Goal: Find specific page/section: Find specific page/section

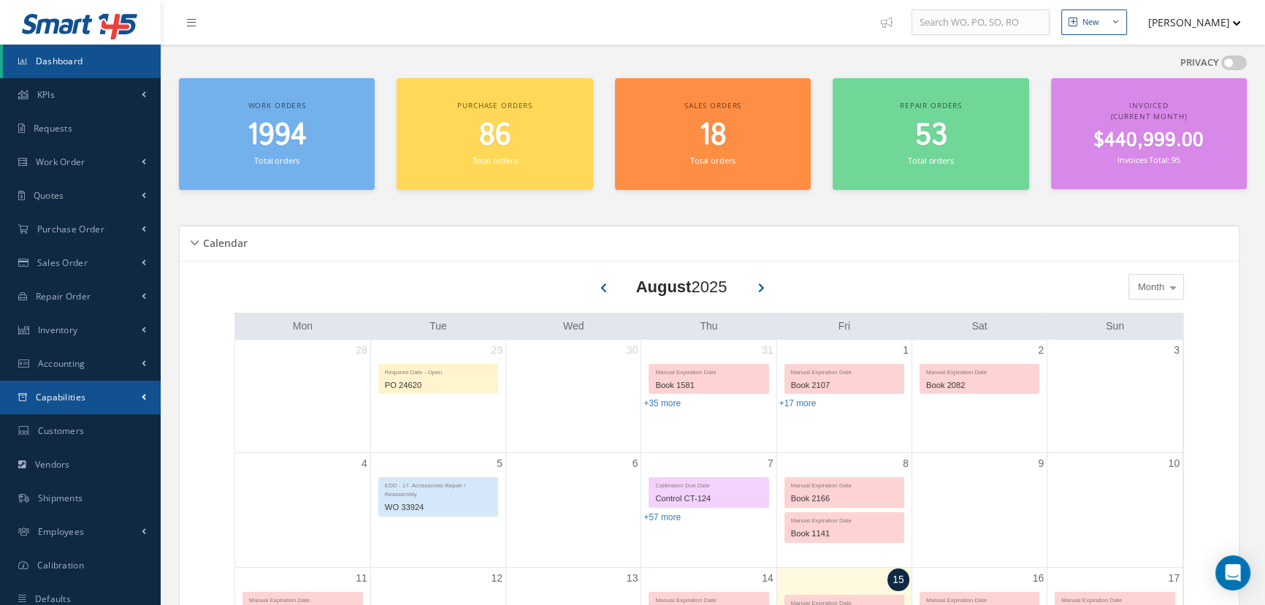
click at [53, 396] on span "Capabilities" at bounding box center [61, 397] width 50 height 12
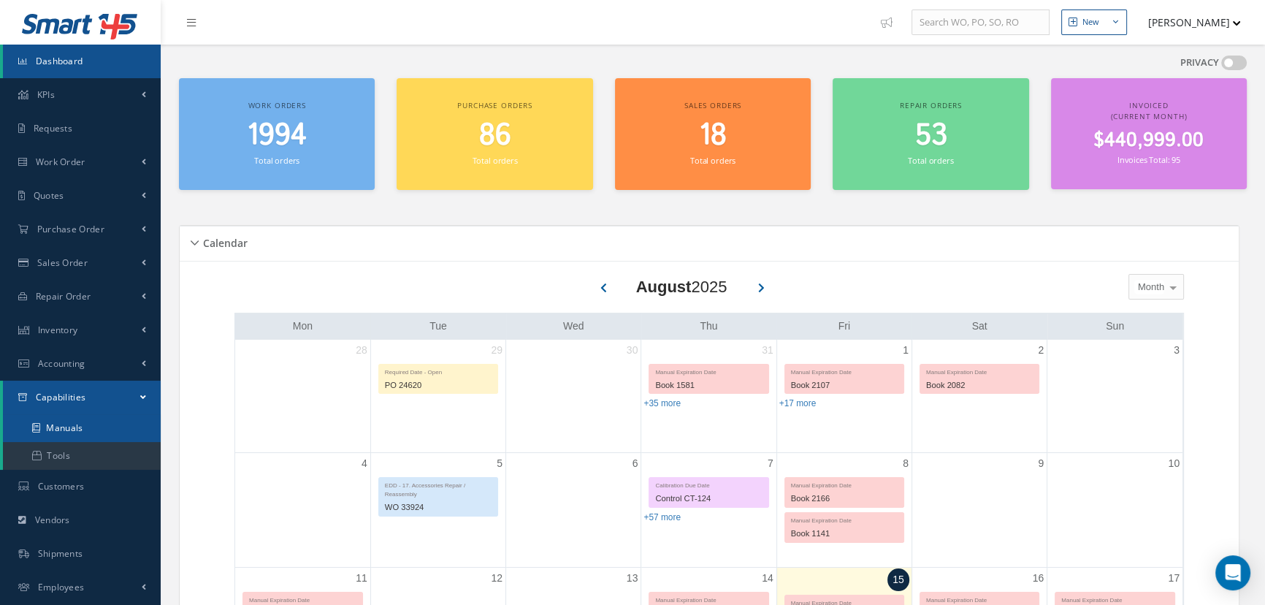
click at [50, 424] on link "Manuals" at bounding box center [82, 428] width 158 height 28
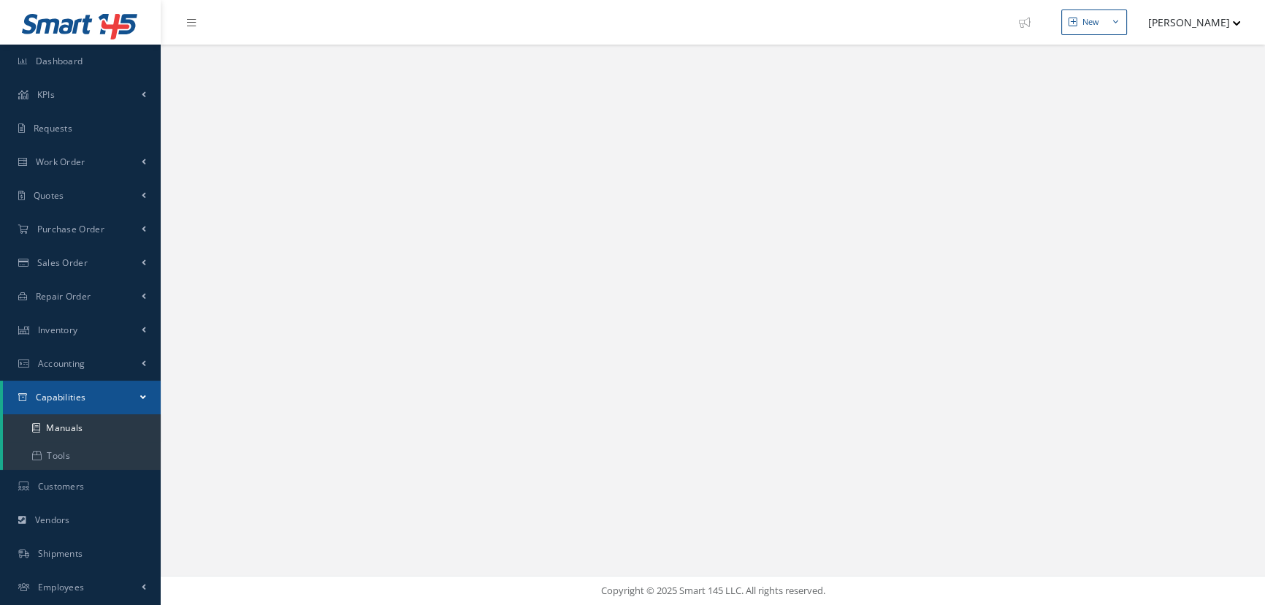
select select "25"
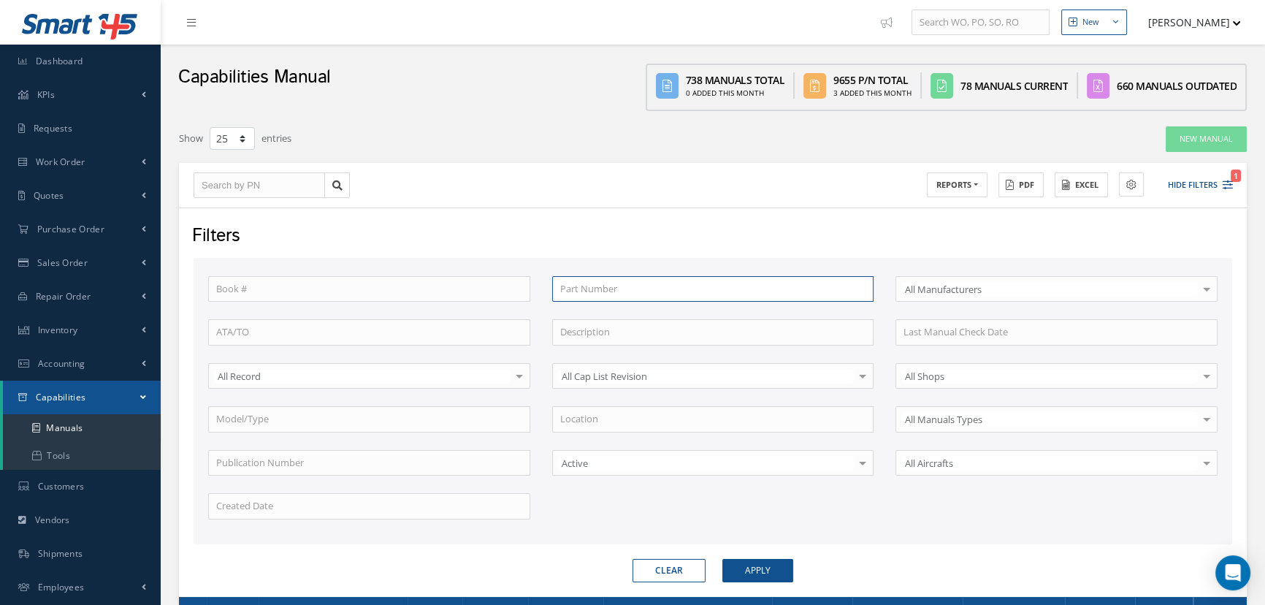
click at [585, 287] on input "text" at bounding box center [713, 289] width 322 height 26
type input "1"
type input "15"
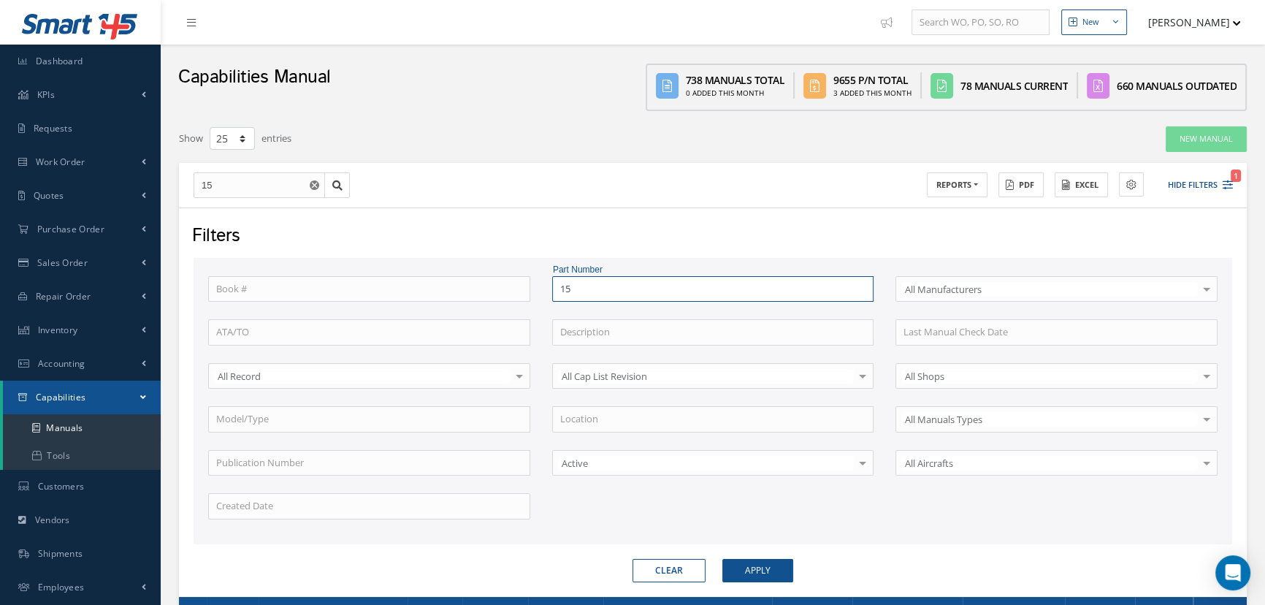
type input "155"
type input "1550"
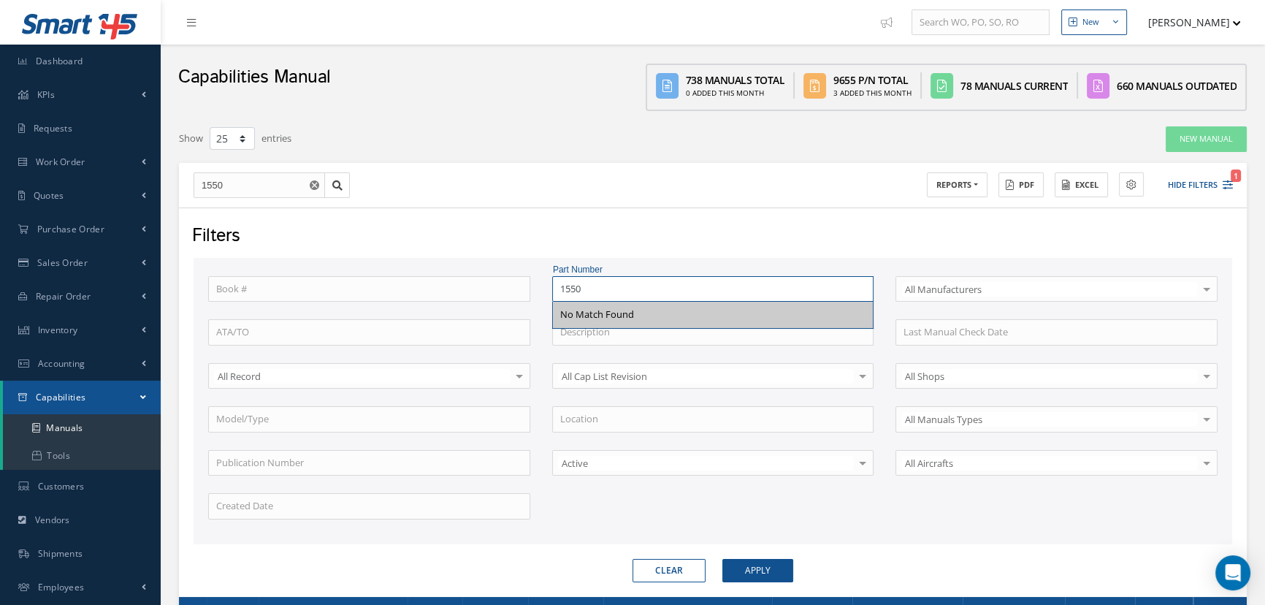
type input "15501"
type input "155016"
type input "155016-"
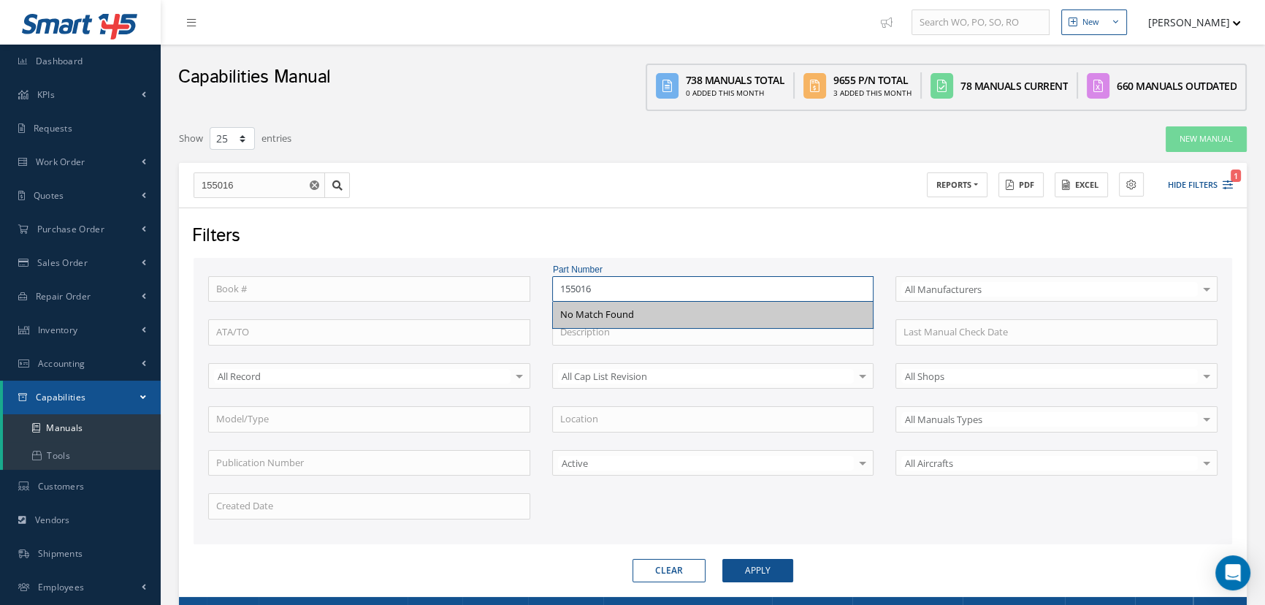
type input "155016-"
type input "155016-2"
type input "155016-20"
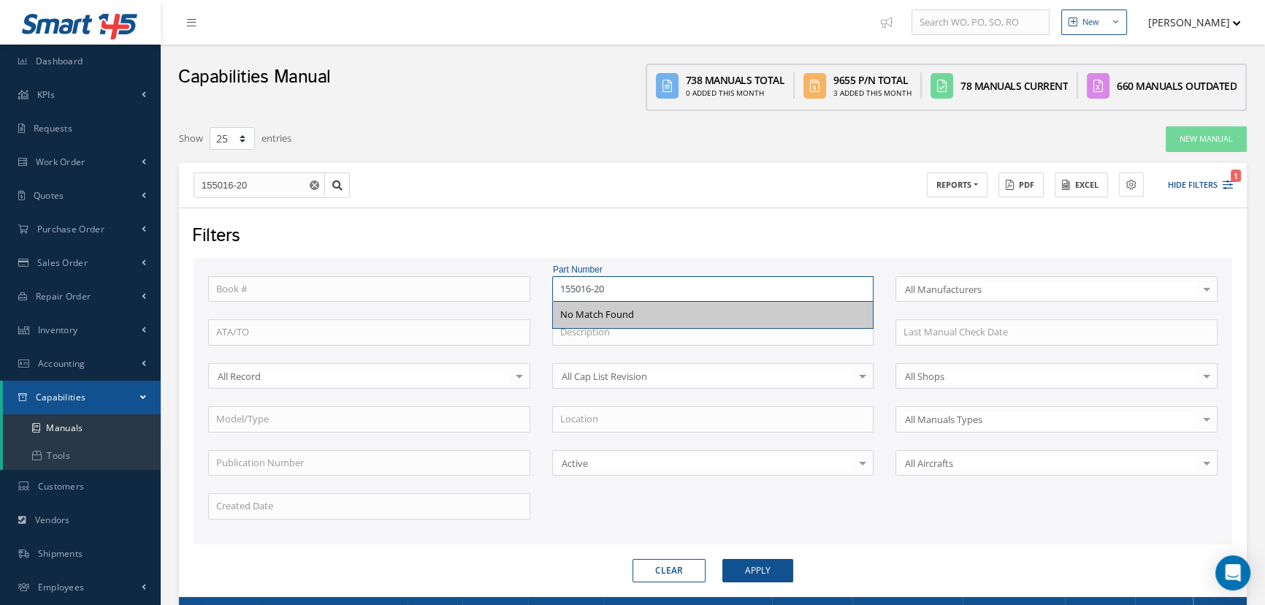
type input "155016-20-"
type input "155016-20-1"
type input "155016-20-11"
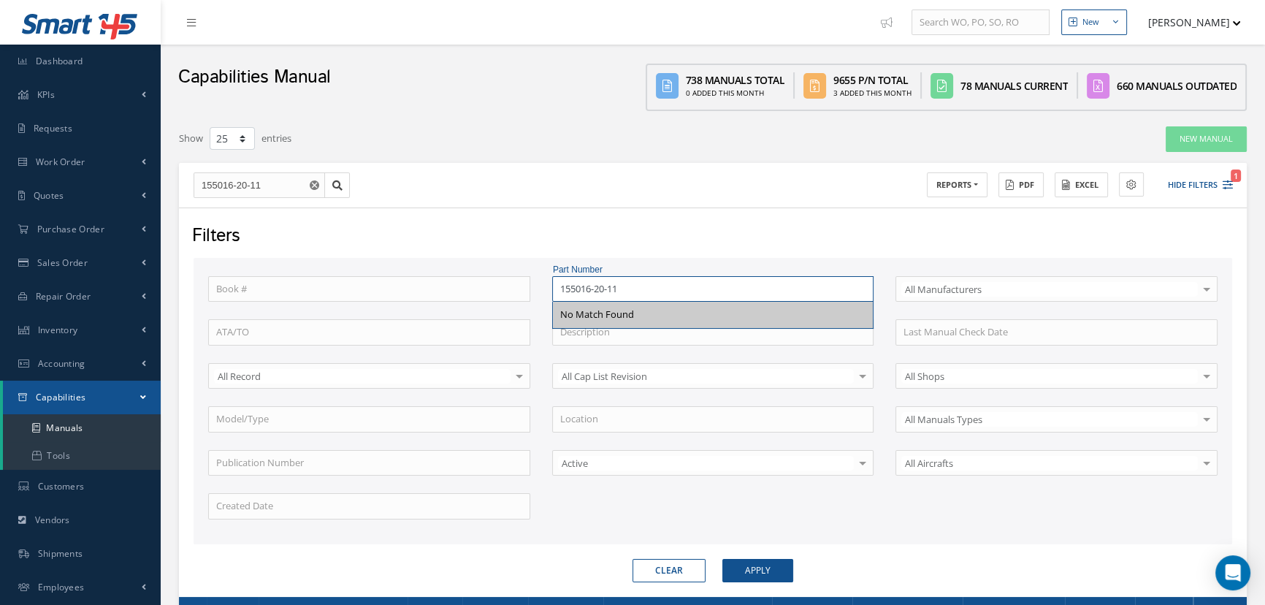
type input "155016-20-11"
click at [722, 559] on button "Apply" at bounding box center [757, 570] width 71 height 23
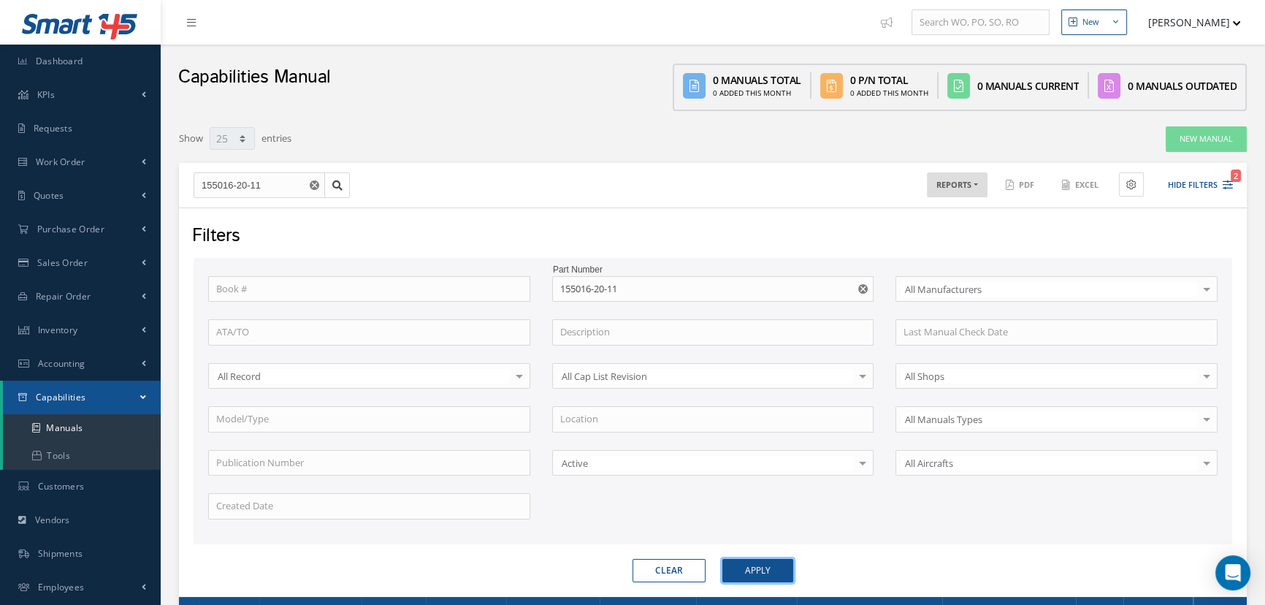
click at [766, 563] on button "Apply" at bounding box center [757, 570] width 71 height 23
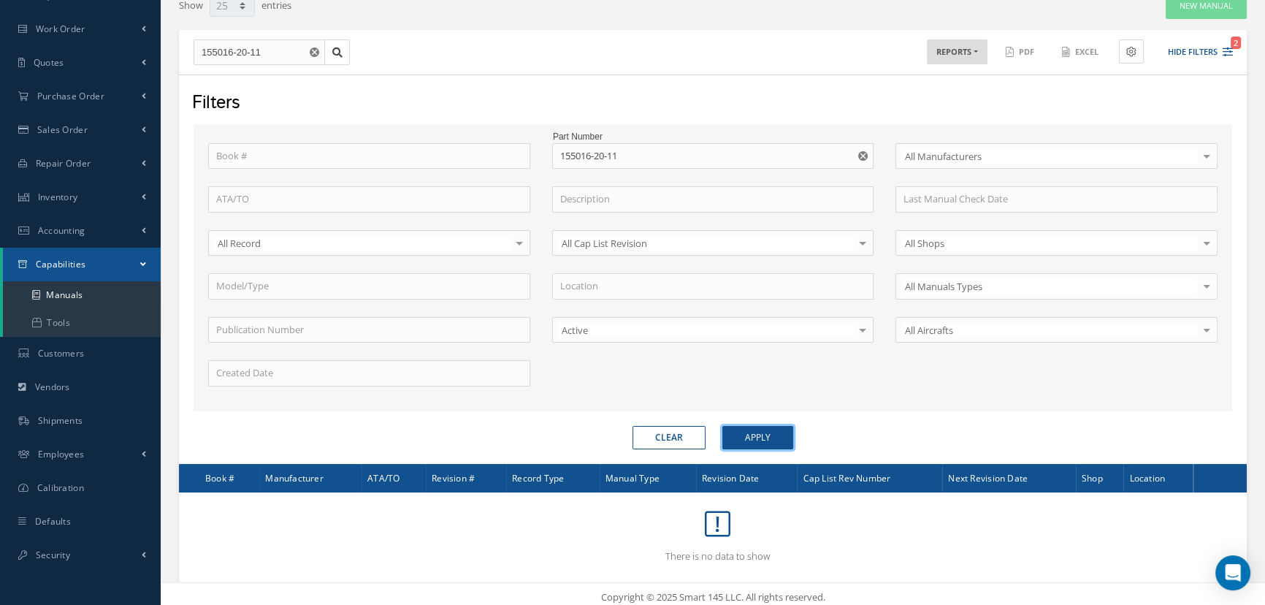
scroll to position [138, 0]
